Goal: Information Seeking & Learning: Learn about a topic

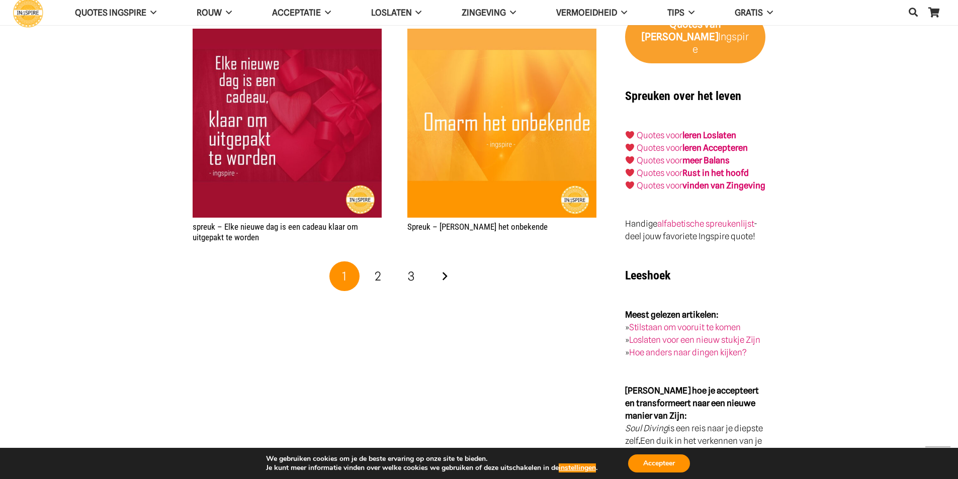
scroll to position [1759, 0]
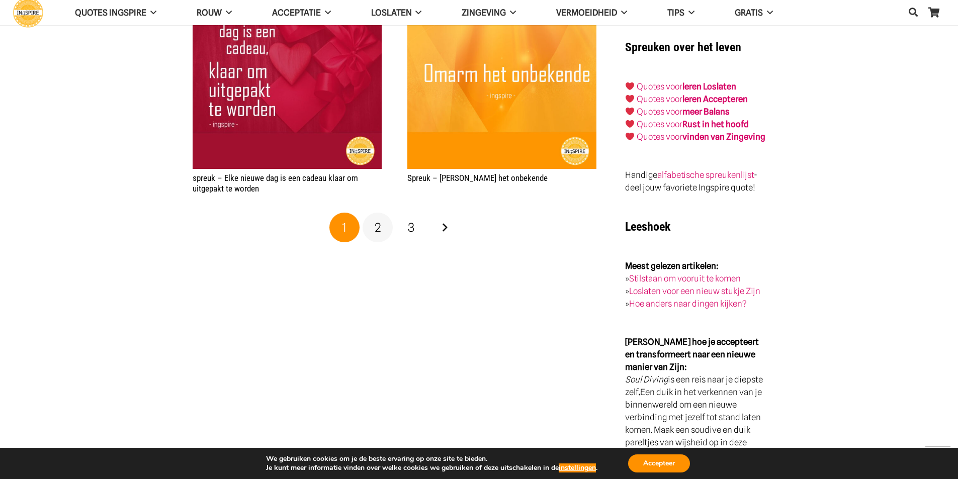
click at [375, 228] on span "2" at bounding box center [377, 227] width 7 height 15
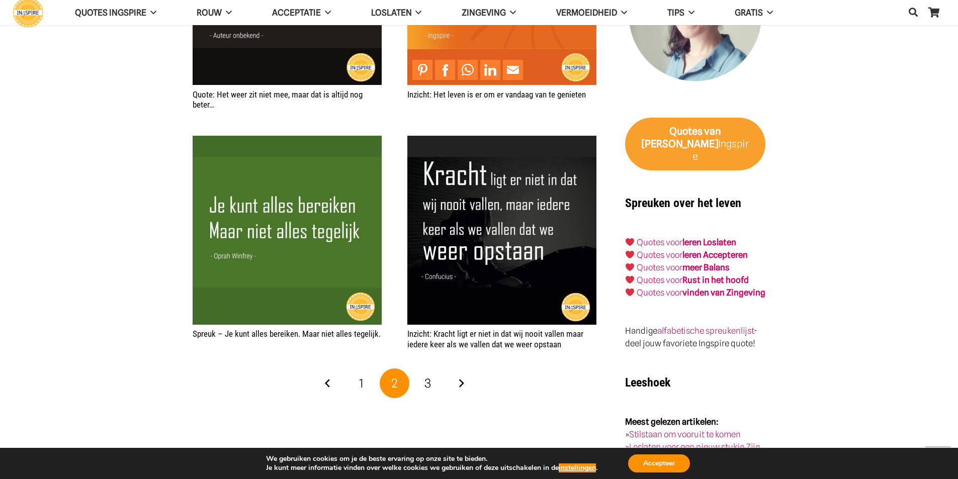
scroll to position [1608, 0]
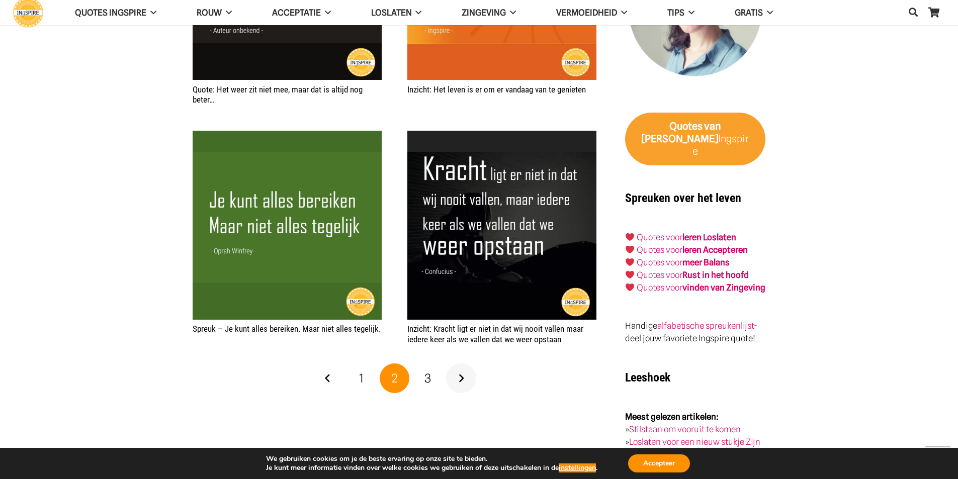
click at [460, 378] on link "Volgende" at bounding box center [461, 378] width 30 height 30
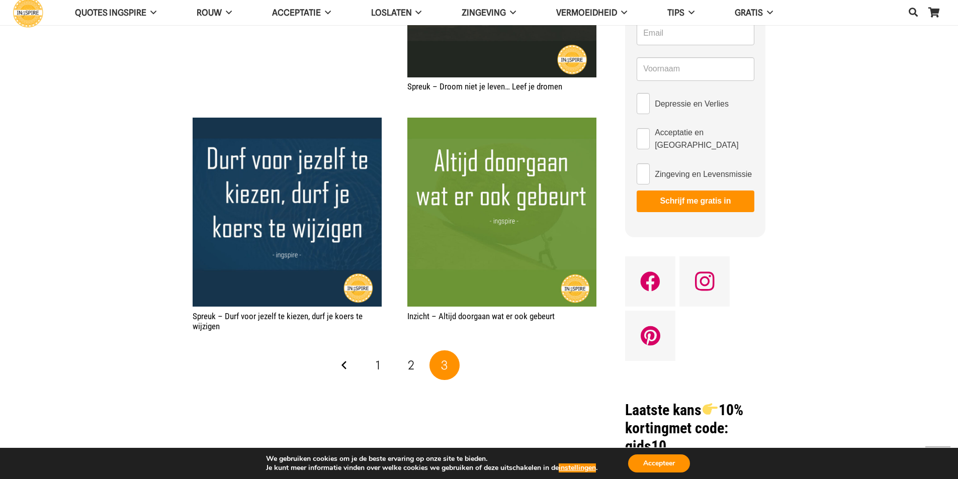
scroll to position [653, 0]
